Goal: Information Seeking & Learning: Learn about a topic

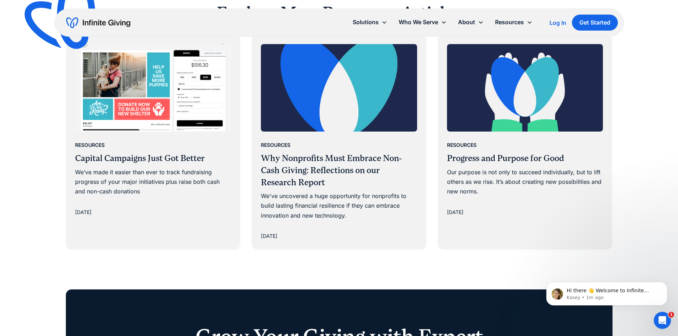
scroll to position [1636, 0]
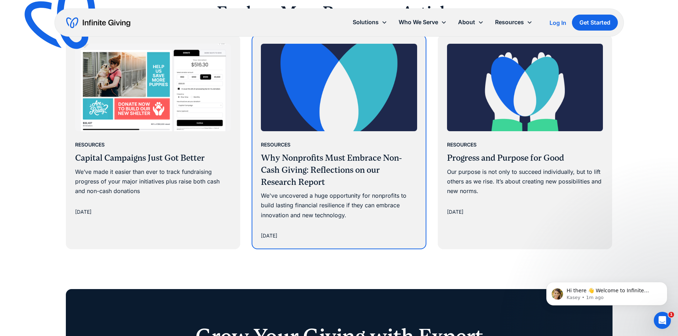
click at [339, 236] on div "[DATE]" at bounding box center [339, 236] width 156 height 9
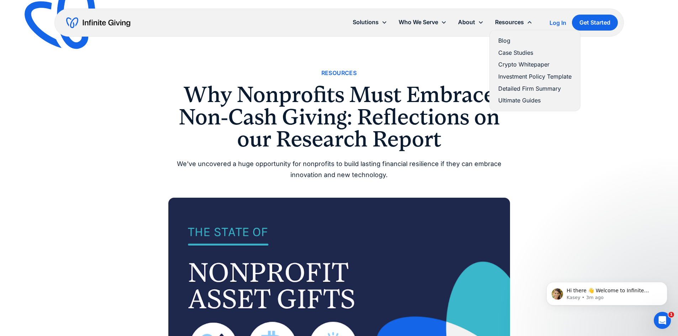
click at [502, 43] on link "Blog" at bounding box center [534, 41] width 73 height 10
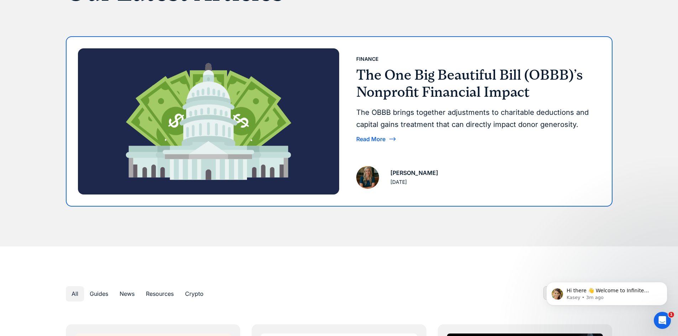
click at [363, 139] on div "Read More" at bounding box center [370, 139] width 29 height 6
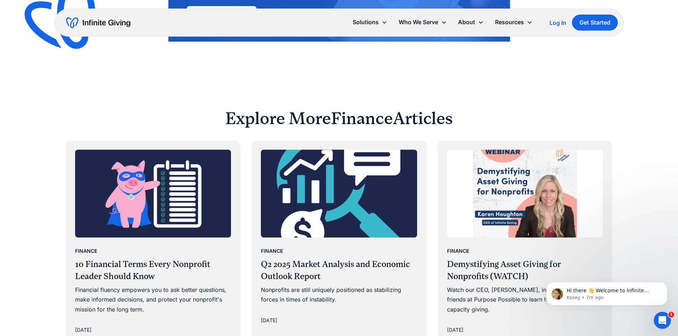
scroll to position [1707, 0]
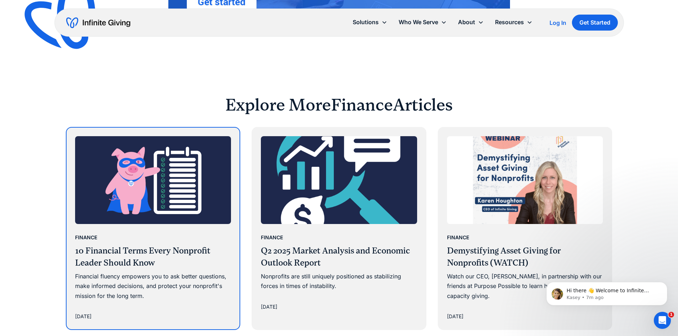
click at [102, 176] on img at bounding box center [153, 180] width 156 height 88
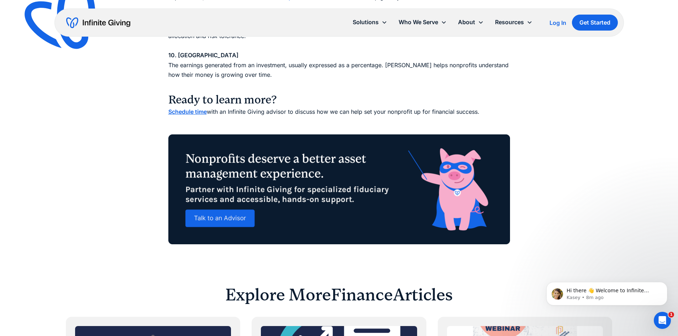
scroll to position [1174, 0]
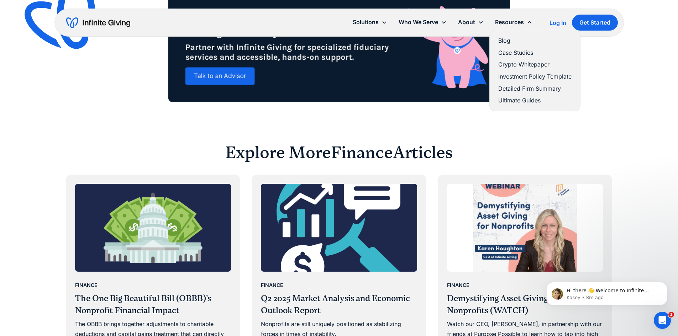
click at [509, 54] on link "Case Studies" at bounding box center [534, 53] width 73 height 10
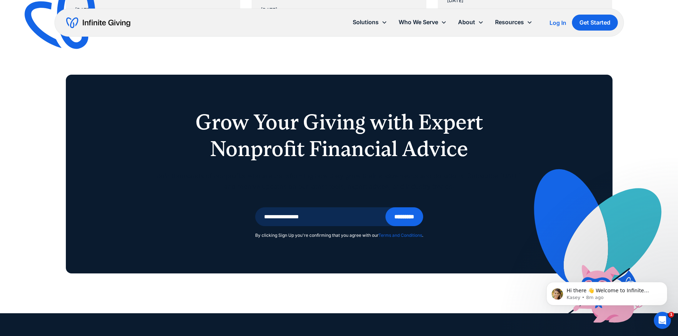
scroll to position [605, 0]
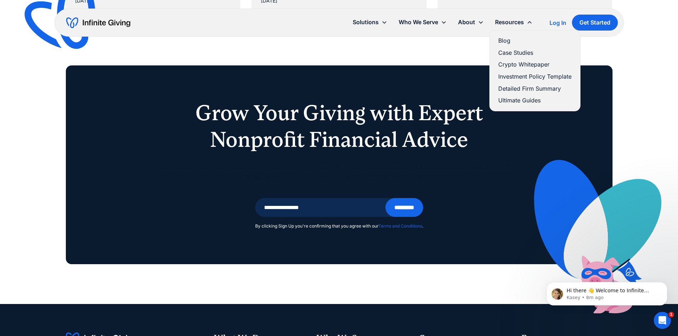
click at [505, 39] on link "Blog" at bounding box center [534, 41] width 73 height 10
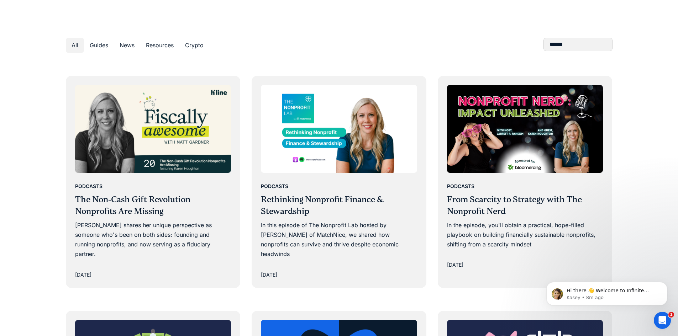
scroll to position [356, 0]
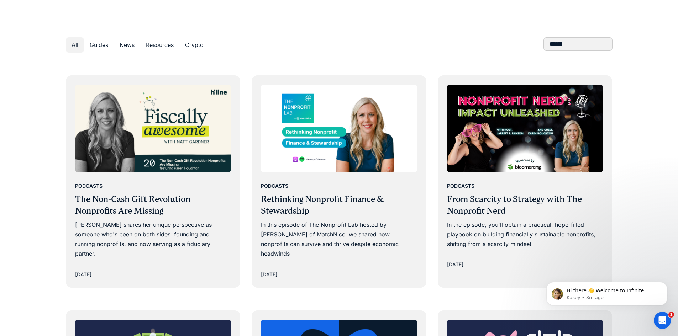
click at [132, 48] on div "News" at bounding box center [127, 45] width 15 height 10
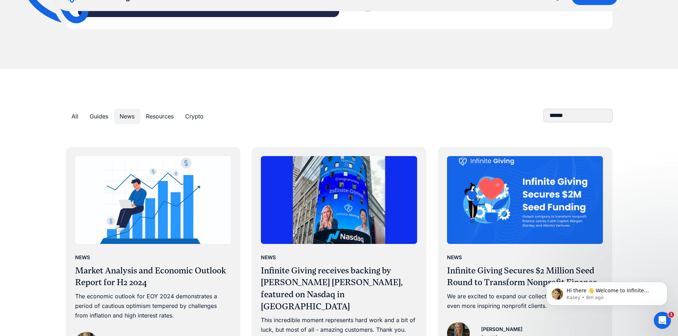
scroll to position [285, 0]
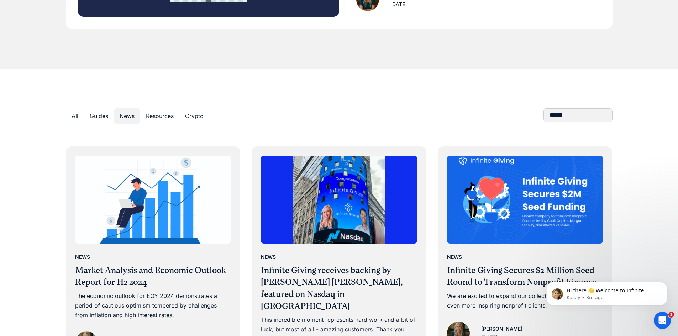
click at [152, 116] on div "Resources" at bounding box center [160, 116] width 28 height 10
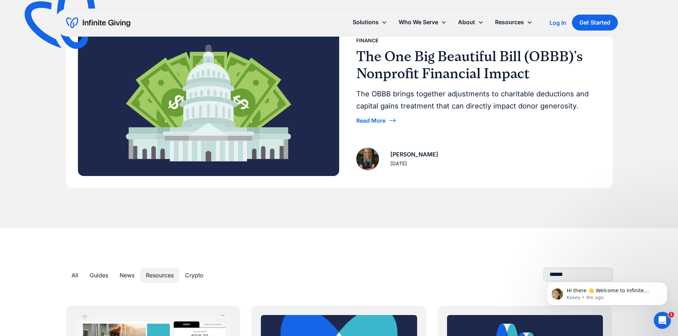
scroll to position [0, 0]
